Goal: Information Seeking & Learning: Check status

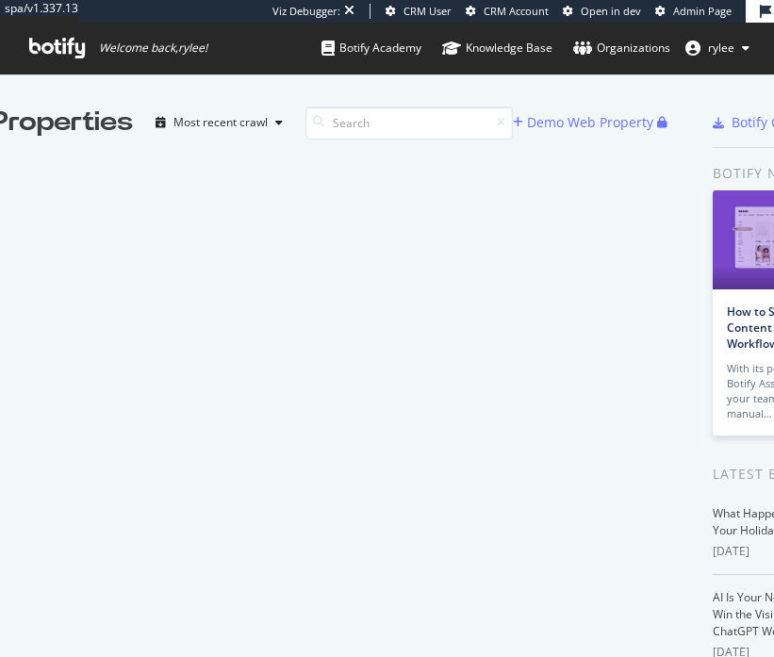
scroll to position [657, 774]
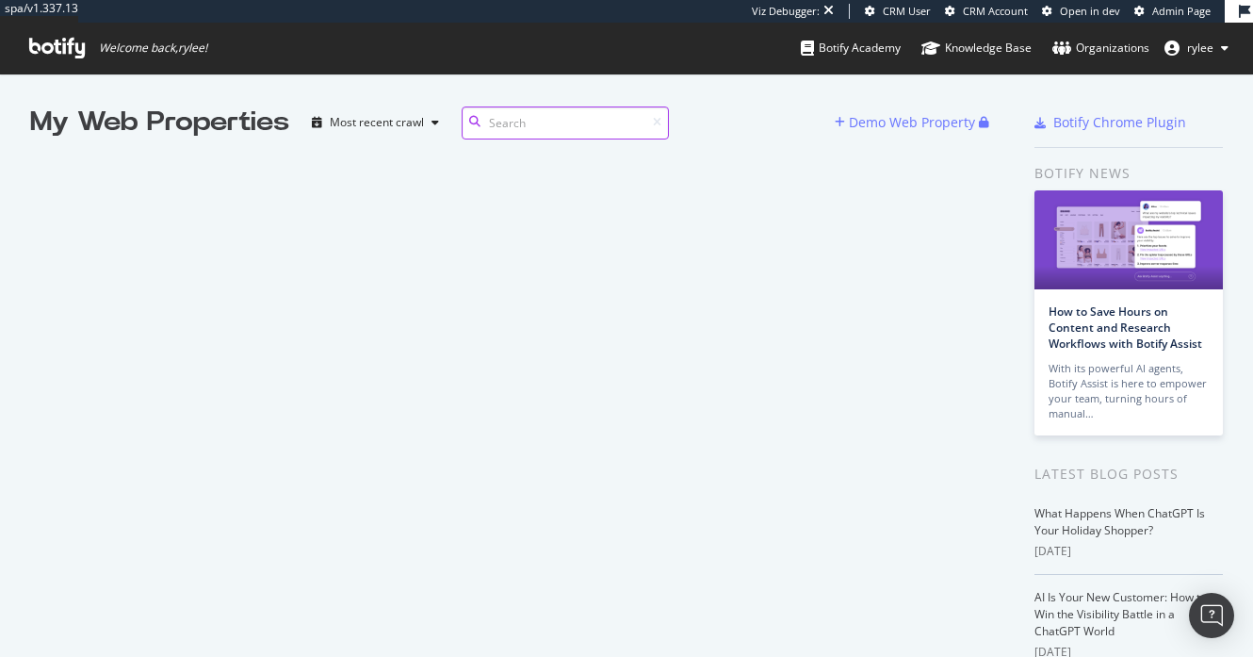
scroll to position [657, 1253]
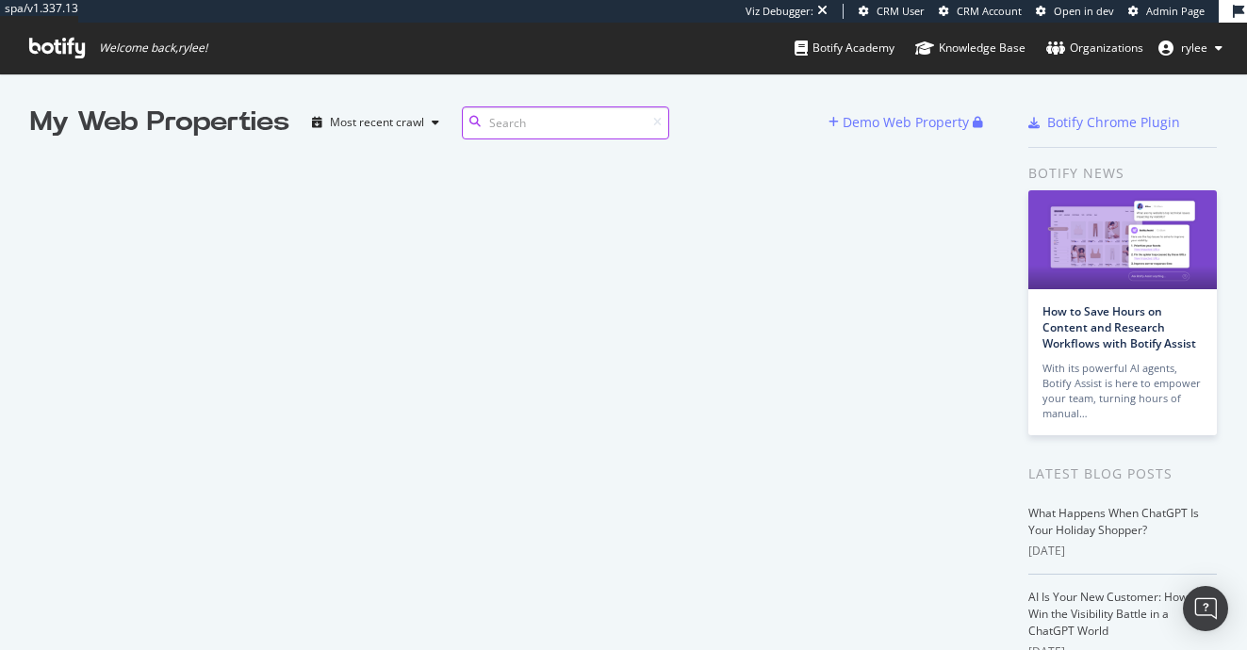
scroll to position [650, 1247]
